Goal: Obtain resource: Download file/media

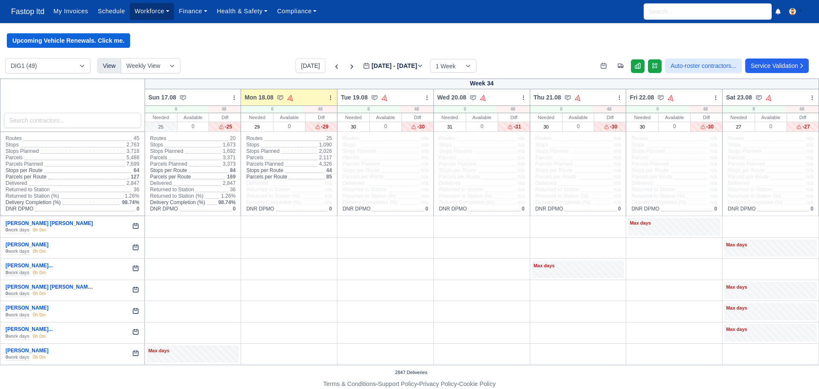
drag, startPoint x: 148, startPoint y: 10, endPoint x: 155, endPoint y: 28, distance: 19.3
click at [148, 10] on link "Workforce" at bounding box center [152, 11] width 44 height 17
click at [154, 30] on link "Manpower" at bounding box center [168, 30] width 69 height 18
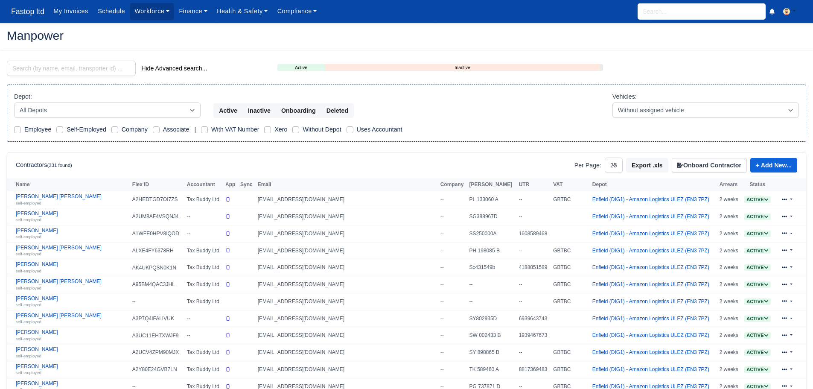
select select "25"
click at [56, 71] on input "search" at bounding box center [71, 68] width 129 height 15
type input "s"
type input "daniel"
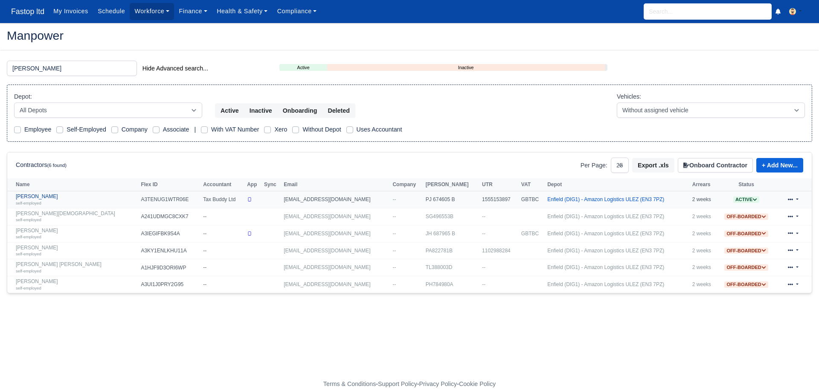
click at [38, 200] on div "self-employed" at bounding box center [76, 203] width 121 height 6
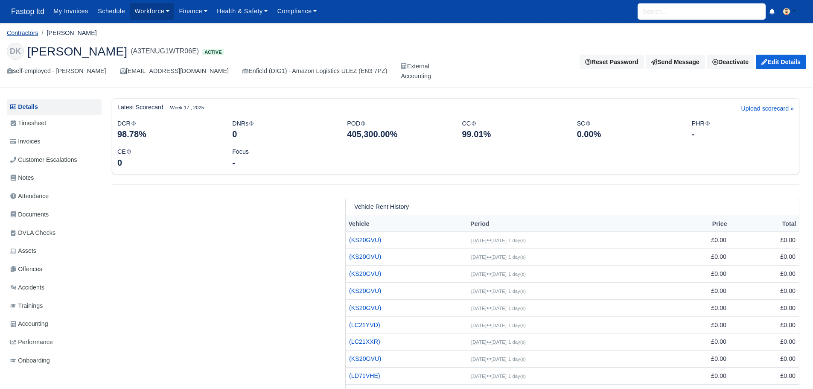
click at [22, 34] on link "Contractors" at bounding box center [23, 32] width 32 height 7
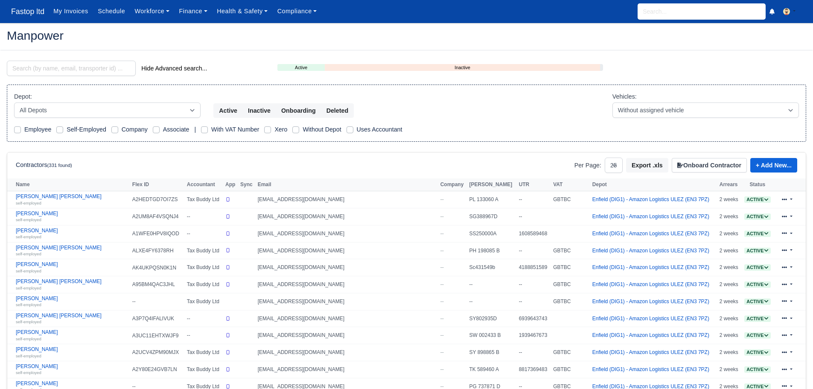
select select "25"
click at [64, 70] on input "search" at bounding box center [71, 68] width 129 height 15
type input "s"
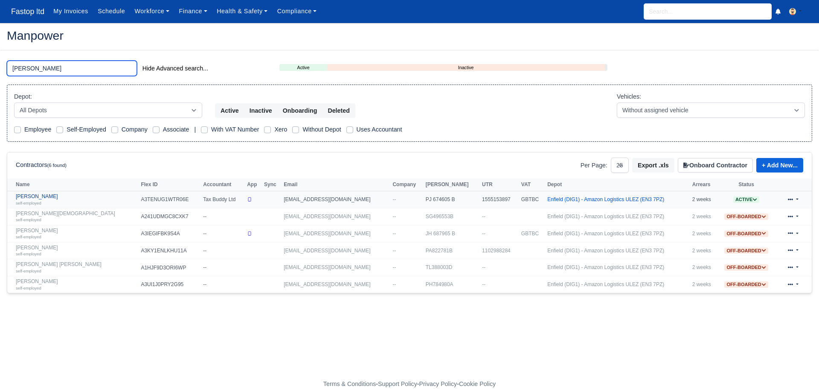
type input "daniel"
click at [37, 198] on link "Daniel koker self-employed" at bounding box center [76, 199] width 121 height 12
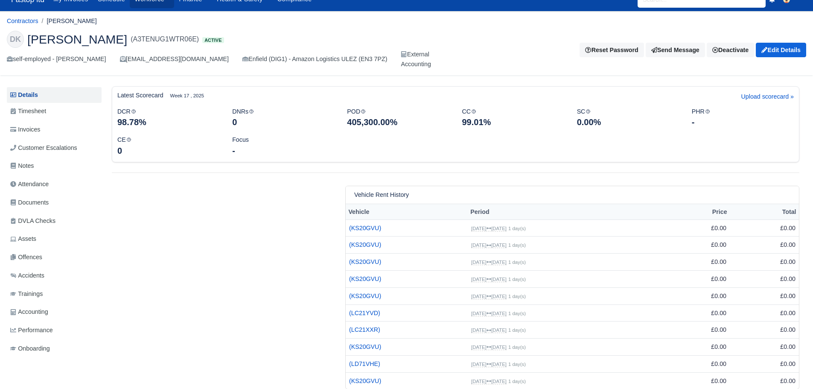
scroll to position [33, 0]
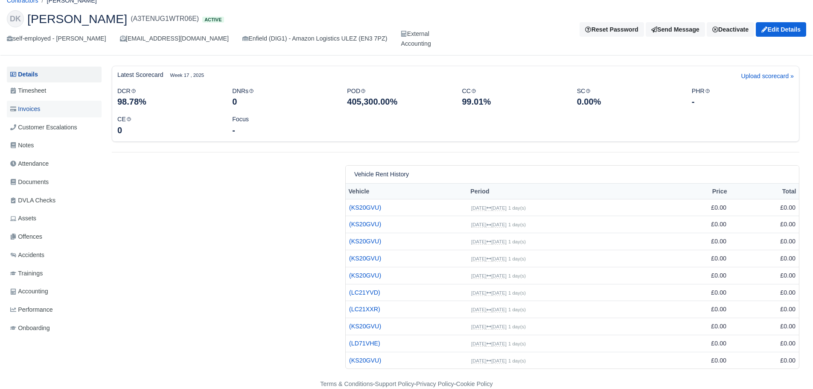
click at [28, 108] on span "Invoices" at bounding box center [25, 109] width 30 height 10
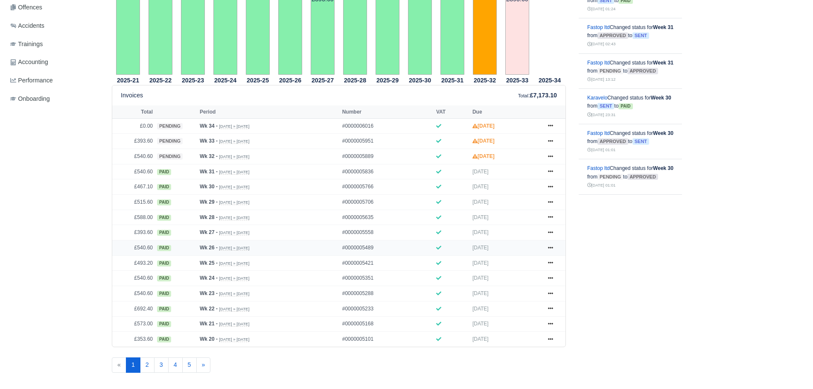
scroll to position [272, 0]
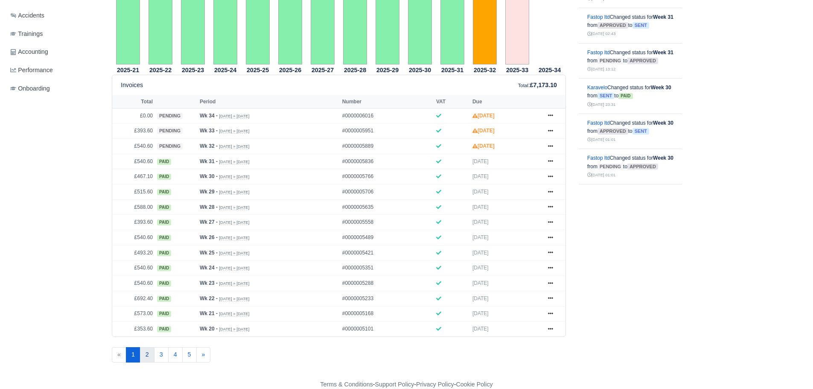
click at [149, 355] on link "2" at bounding box center [147, 354] width 15 height 15
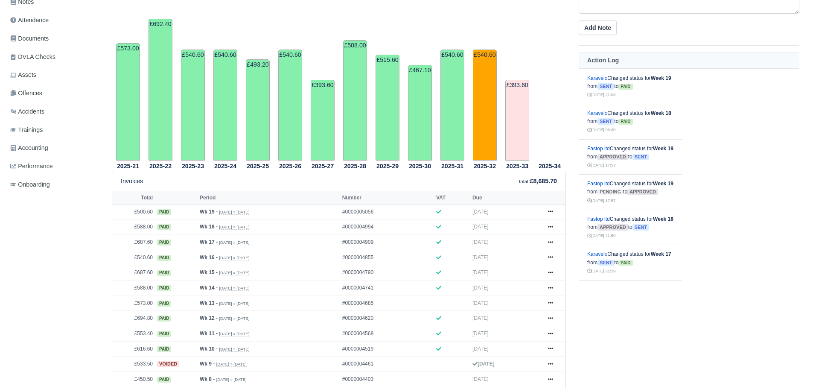
scroll to position [85, 0]
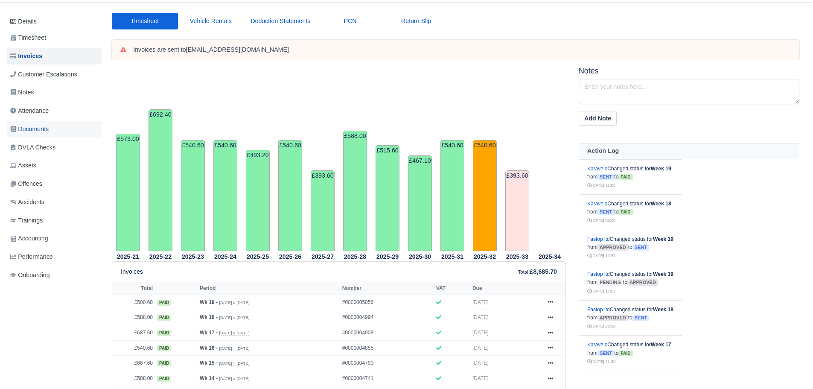
click at [35, 126] on span "Documents" at bounding box center [29, 129] width 38 height 10
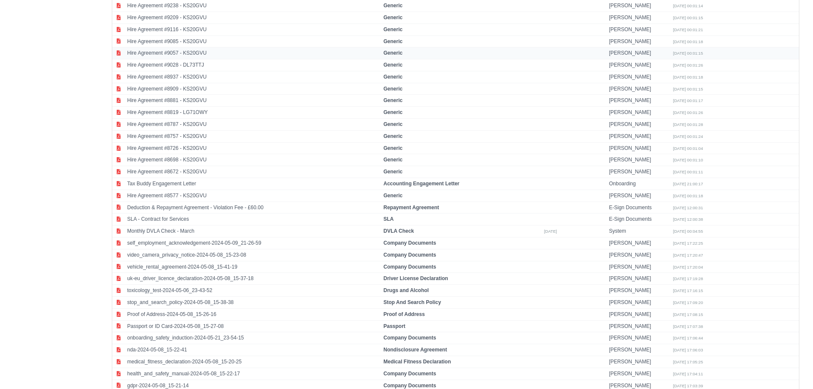
scroll to position [1148, 0]
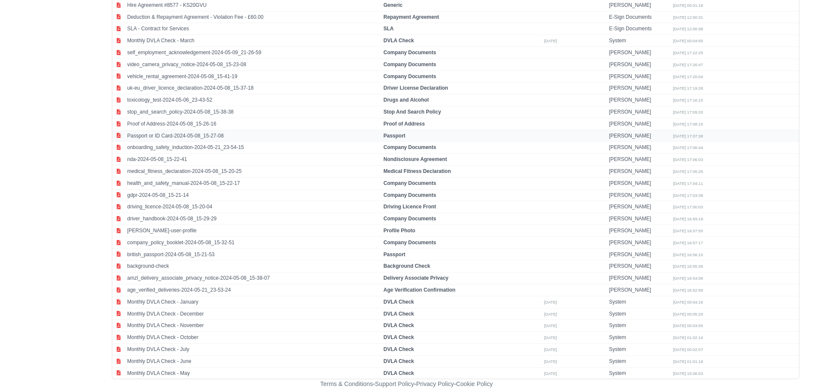
click at [198, 133] on td "Passport or ID Card-2024-05-08_15-27-08" at bounding box center [253, 136] width 256 height 12
select select "passport"
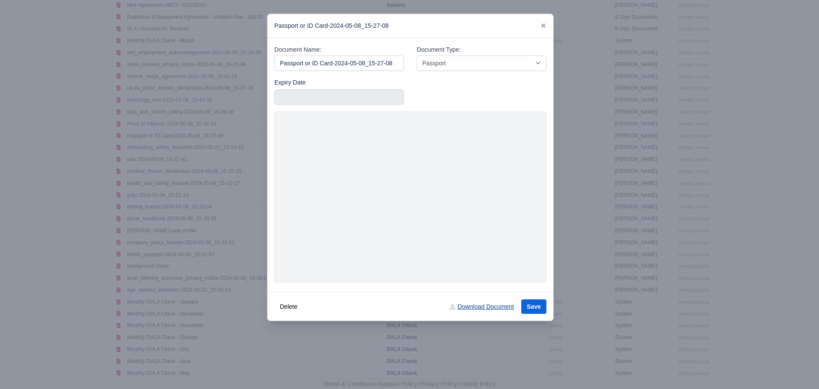
click at [486, 308] on link "Download Document" at bounding box center [481, 306] width 75 height 15
click at [544, 28] on icon at bounding box center [544, 26] width 6 height 6
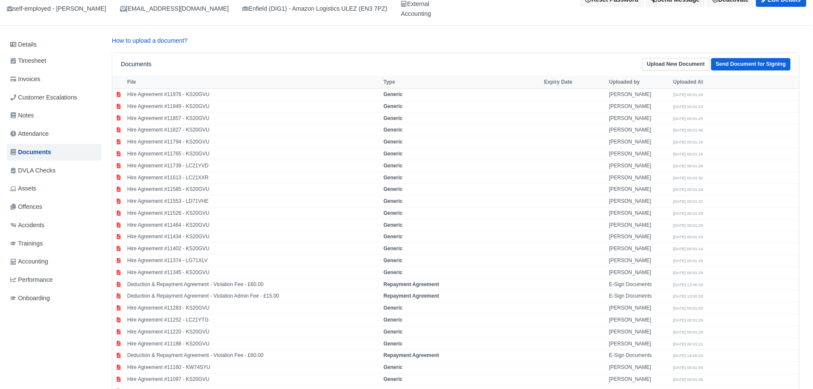
scroll to position [0, 0]
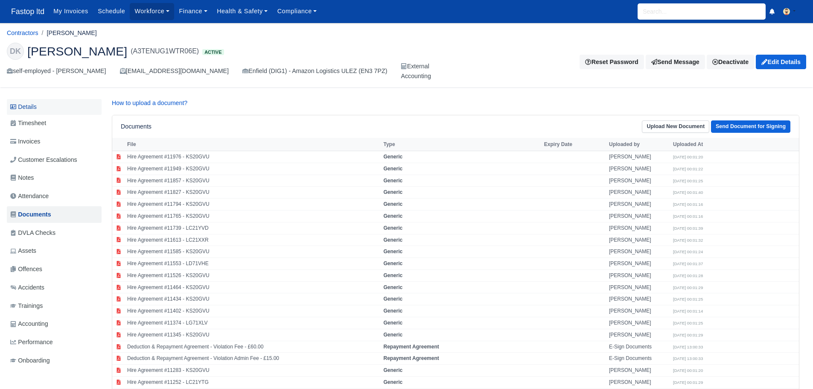
click at [26, 105] on link "Details" at bounding box center [54, 107] width 95 height 16
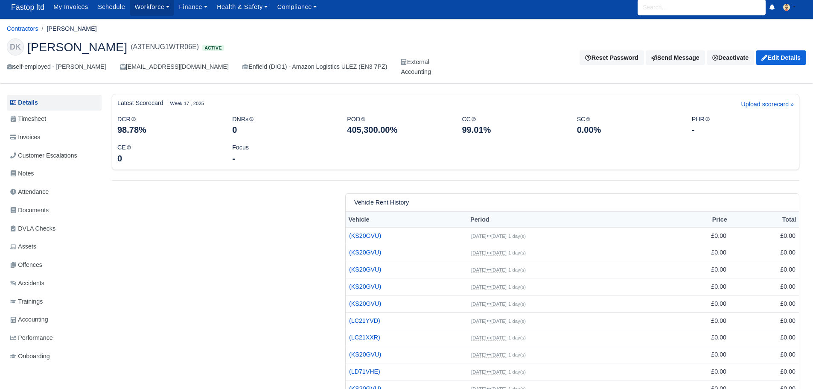
scroll to position [33, 0]
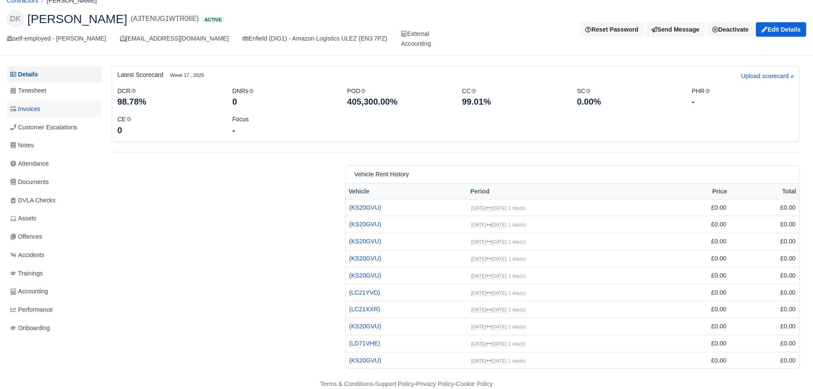
click at [31, 108] on span "Invoices" at bounding box center [25, 109] width 30 height 10
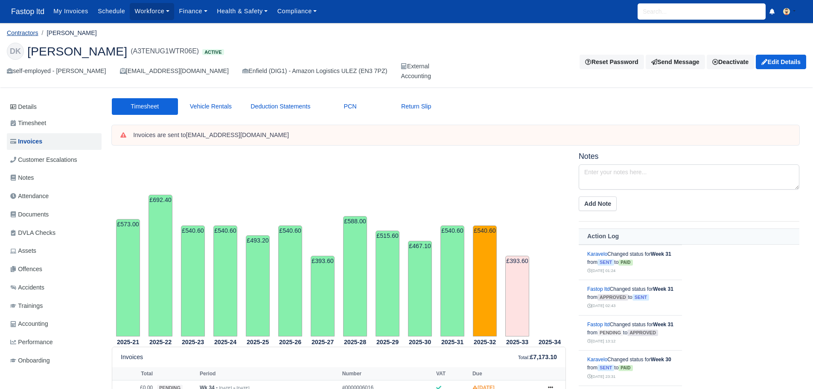
click at [16, 30] on link "Contractors" at bounding box center [23, 32] width 32 height 7
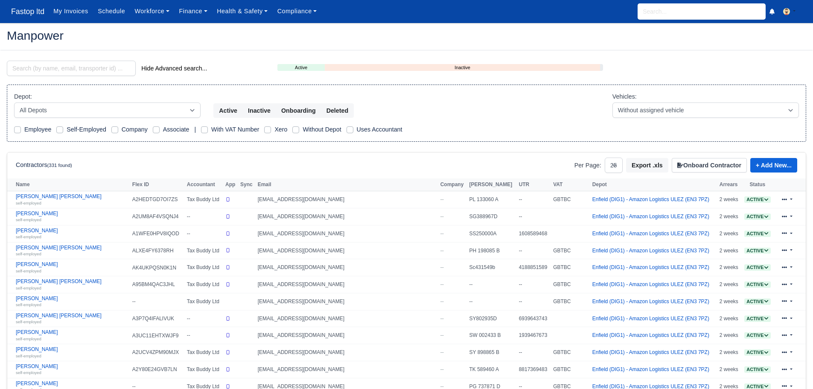
select select "25"
click at [45, 69] on input "search" at bounding box center [71, 68] width 129 height 15
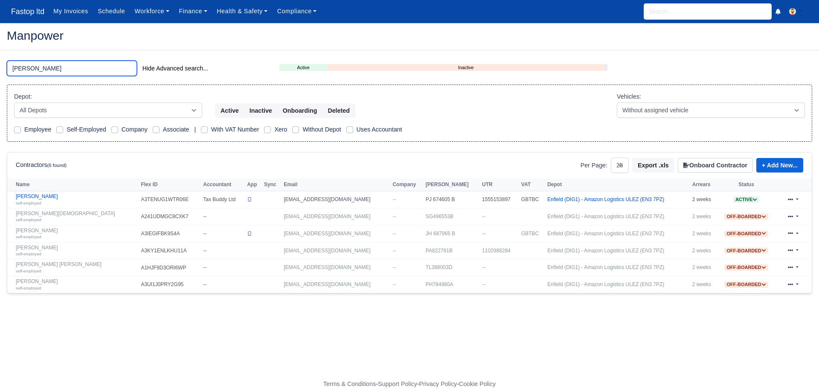
type input "daniel"
click at [34, 195] on link "Daniel koker self-employed" at bounding box center [76, 199] width 121 height 12
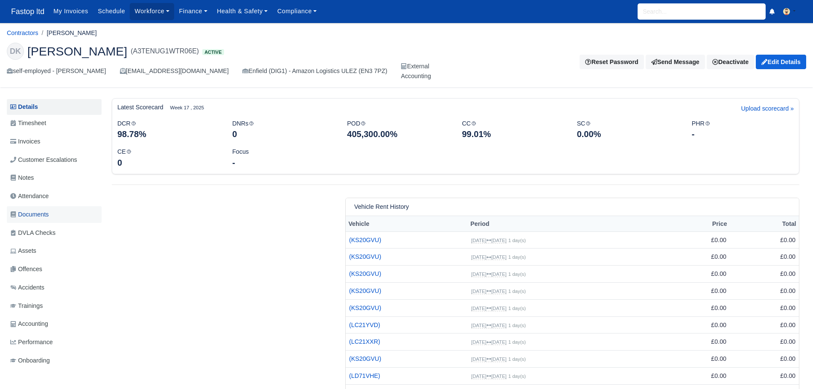
click at [39, 216] on span "Documents" at bounding box center [29, 214] width 38 height 10
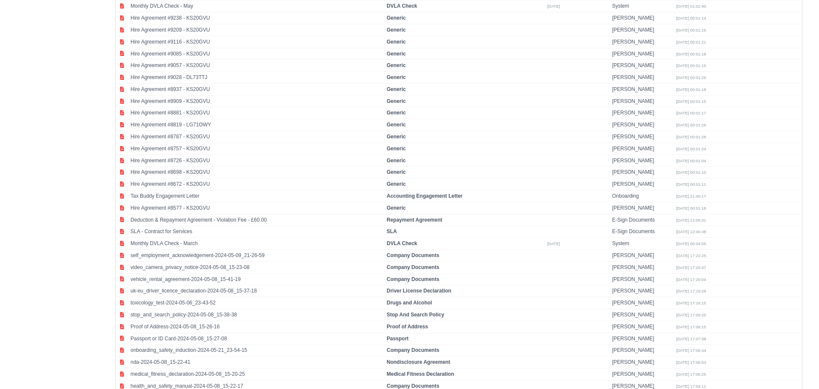
scroll to position [981, 0]
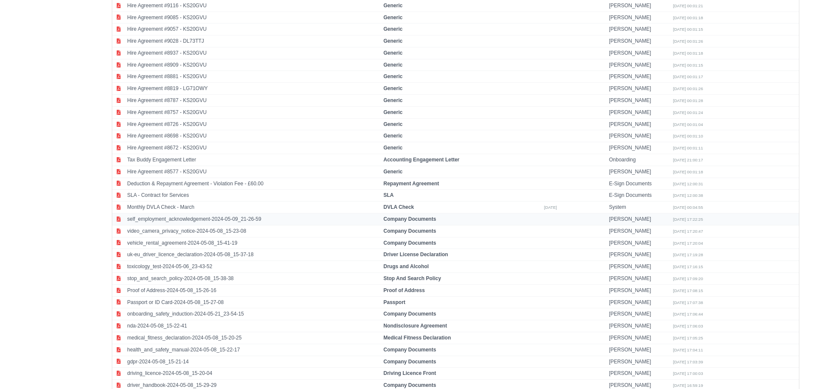
click at [255, 215] on td "self_employment_acknowledgement-2024-05-09_21-26-59" at bounding box center [253, 219] width 256 height 12
select select "company-documents"
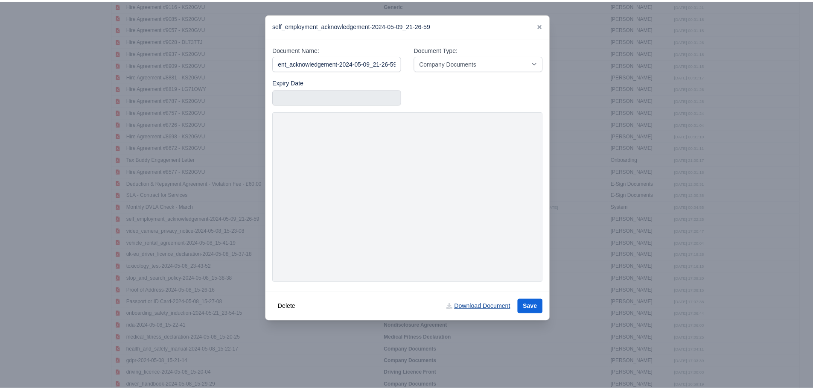
scroll to position [0, 0]
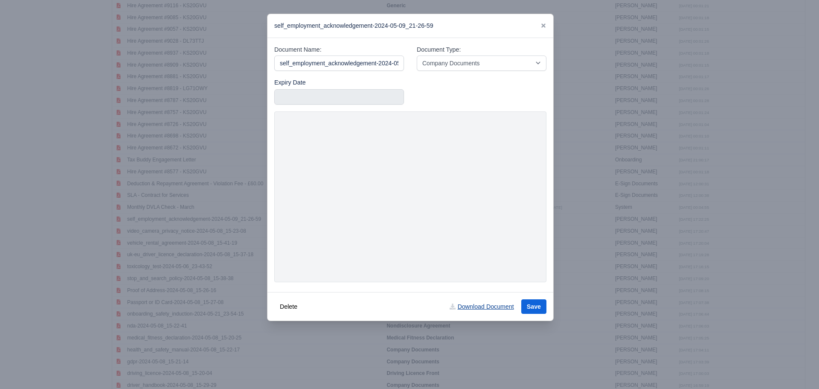
click at [492, 305] on link "Download Document" at bounding box center [481, 306] width 75 height 15
click at [544, 25] on icon at bounding box center [544, 26] width 6 height 6
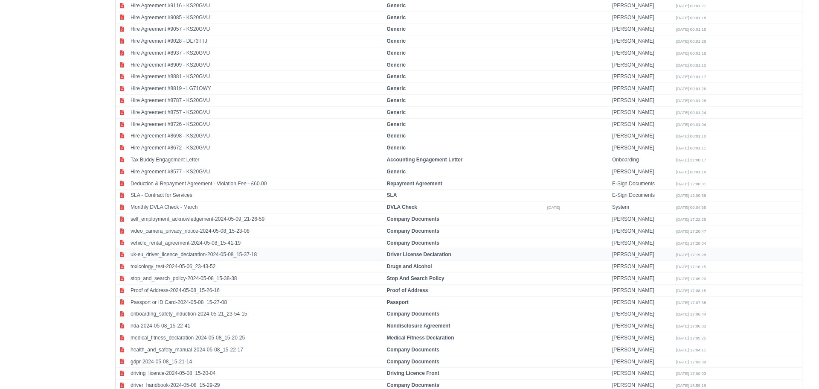
scroll to position [1024, 0]
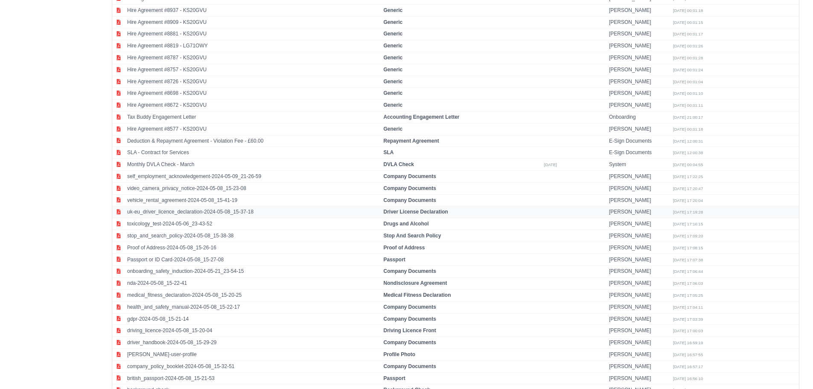
click at [199, 211] on td "uk-eu_driver_licence_declaration-2024-05-08_15-37-18" at bounding box center [253, 212] width 256 height 12
select select "driver-licence-declaration"
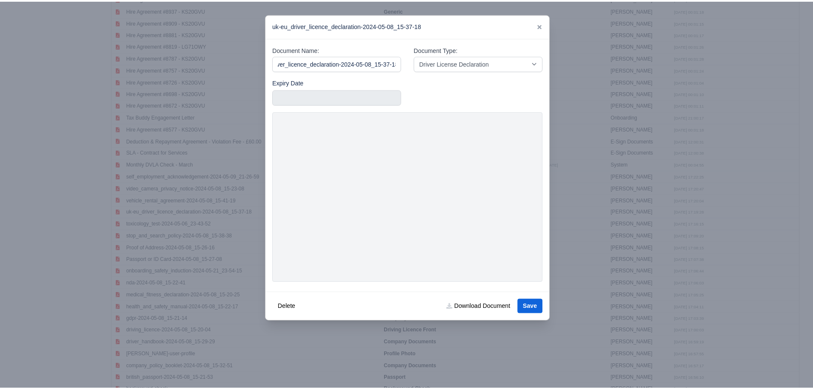
scroll to position [0, 0]
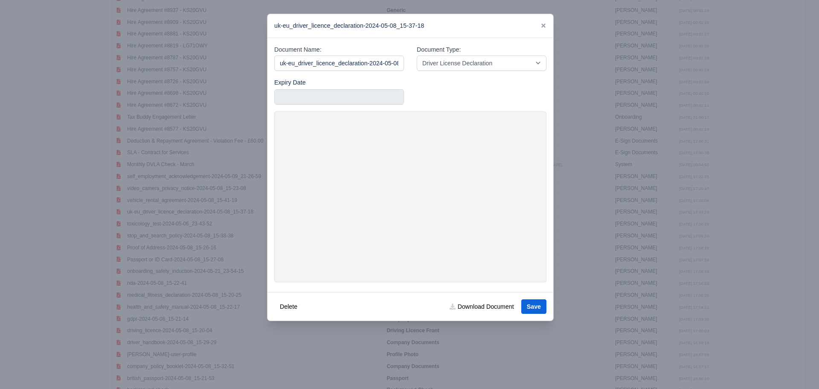
click at [539, 27] on div "uk-eu_driver_licence_declaration-2024-05-08_15-37-18" at bounding box center [411, 26] width 286 height 24
click at [542, 23] on icon at bounding box center [544, 26] width 6 height 6
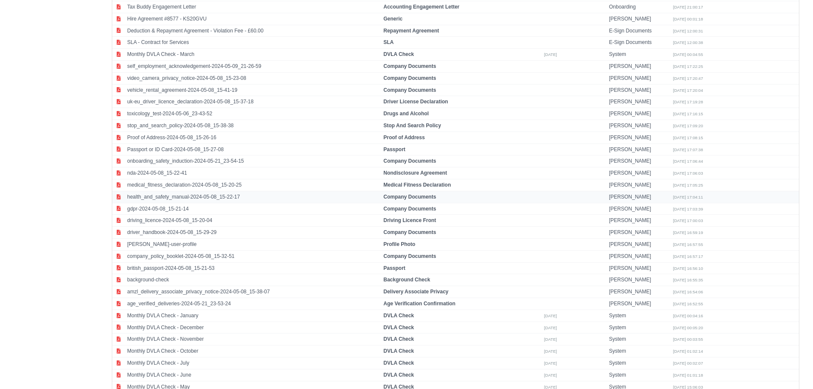
scroll to position [1148, 0]
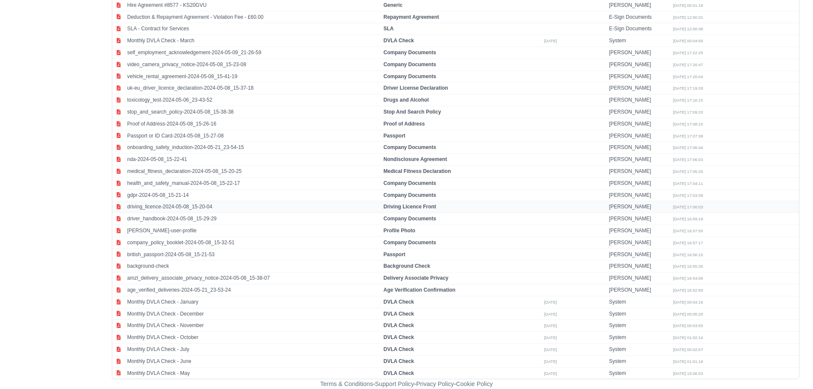
click at [183, 204] on td "driving_licence-2024-05-08_15-20-04" at bounding box center [253, 207] width 256 height 12
select select "driving-licence-front"
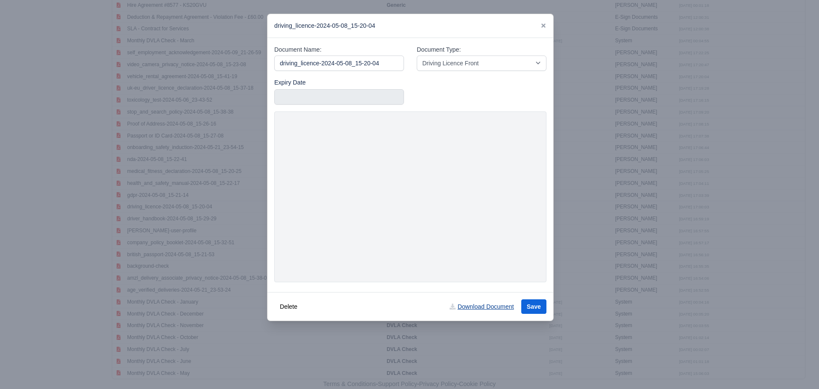
click at [466, 311] on link "Download Document" at bounding box center [481, 306] width 75 height 15
click at [543, 25] on icon at bounding box center [543, 25] width 4 height 4
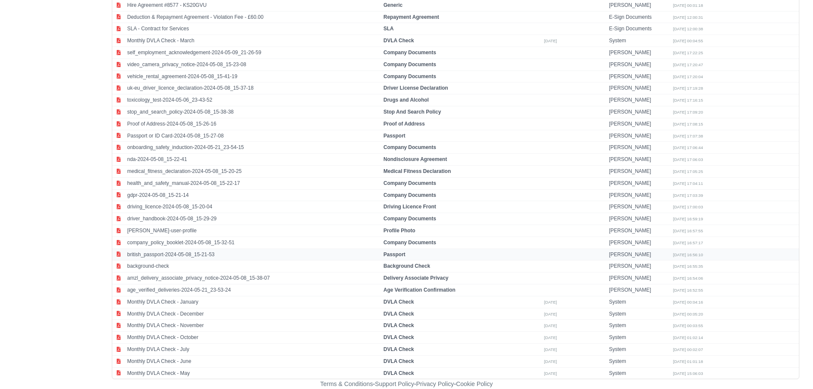
click at [187, 253] on td "british_passport-2024-05-08_15-21-53" at bounding box center [253, 254] width 256 height 12
select select "passport"
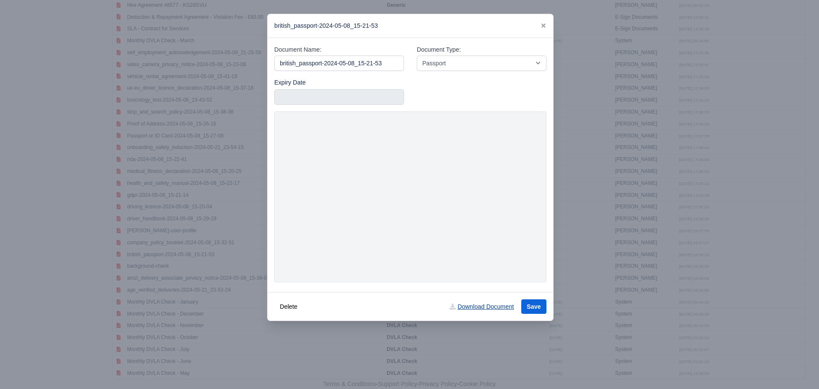
click at [482, 306] on link "Download Document" at bounding box center [481, 306] width 75 height 15
click at [547, 22] on div "british_passport-2024-05-08_15-21-53" at bounding box center [411, 26] width 286 height 24
click at [544, 23] on icon at bounding box center [544, 26] width 6 height 6
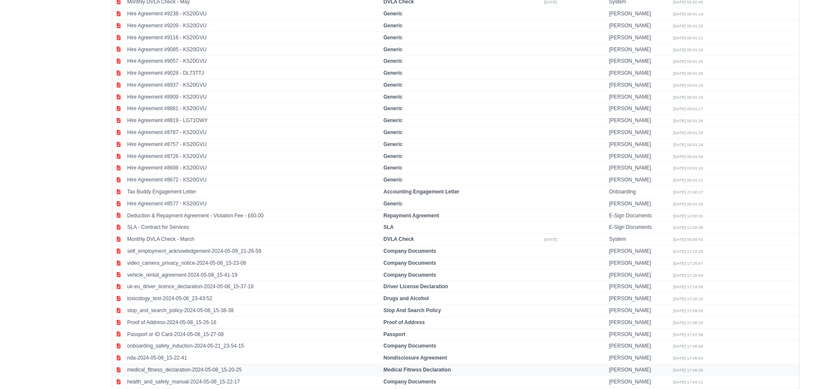
scroll to position [934, 0]
